Goal: Find specific page/section: Find specific page/section

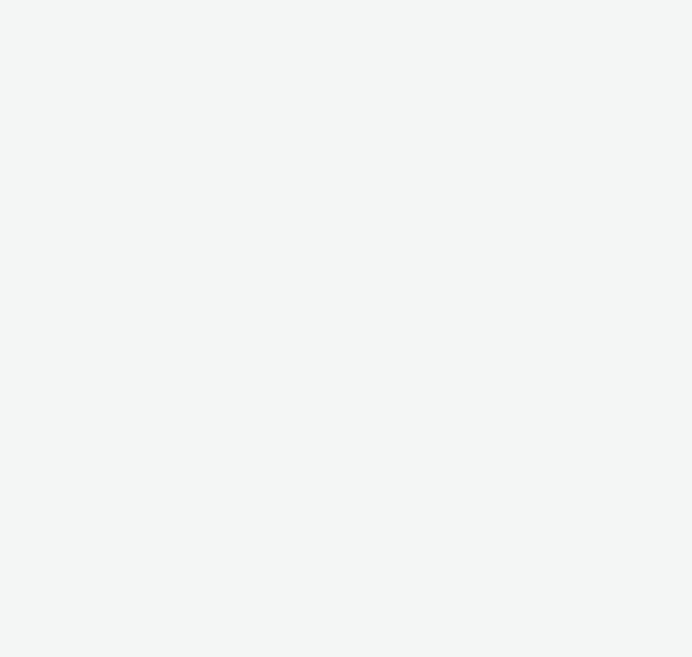
select select "2fc77e36-bb93-4aa3-9dff-dcb08e02eac6"
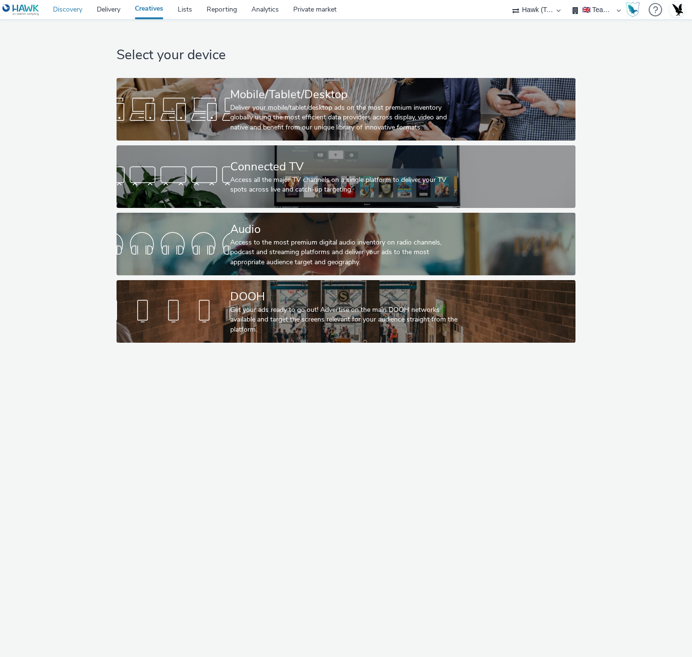
click at [63, 3] on link "Discovery" at bounding box center [68, 9] width 44 height 19
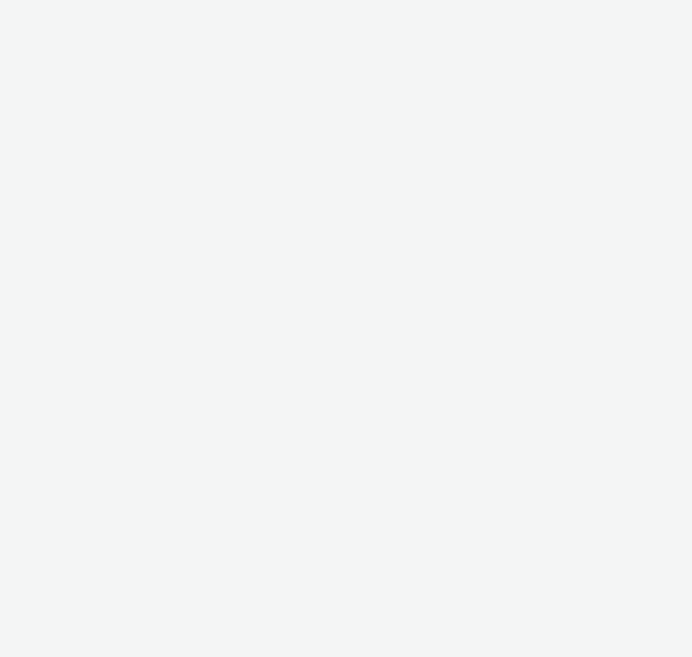
select select "2fc77e36-bb93-4aa3-9dff-dcb08e02eac6"
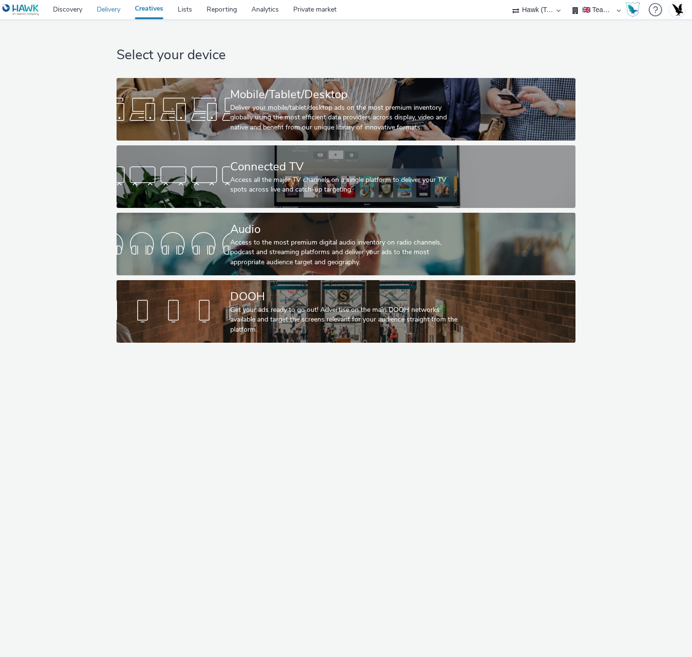
click at [117, 17] on link "Delivery" at bounding box center [109, 9] width 38 height 19
